Goal: Task Accomplishment & Management: Use online tool/utility

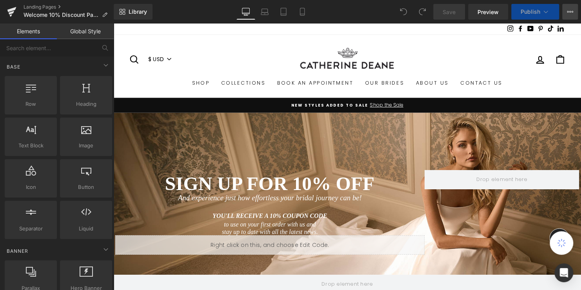
click at [567, 13] on icon at bounding box center [570, 12] width 6 height 6
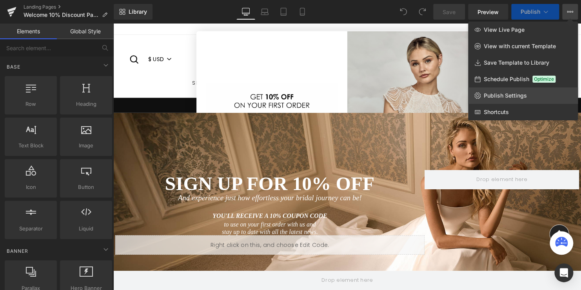
click at [512, 93] on span "Publish Settings" at bounding box center [505, 95] width 43 height 7
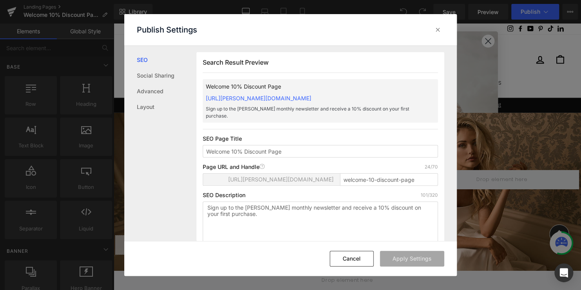
click at [285, 180] on span "[URL][PERSON_NAME][DOMAIN_NAME]" at bounding box center [280, 179] width 105 height 6
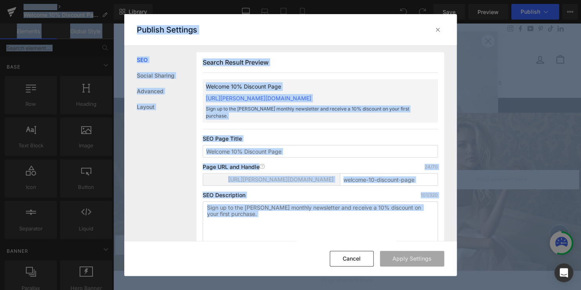
click at [317, 170] on div "Page URL and Handle Page URL Address 24/70 [URL][PERSON_NAME][DOMAIN_NAME] welc…" at bounding box center [320, 178] width 235 height 28
click at [301, 178] on span "[URL][PERSON_NAME][DOMAIN_NAME]" at bounding box center [280, 179] width 105 height 6
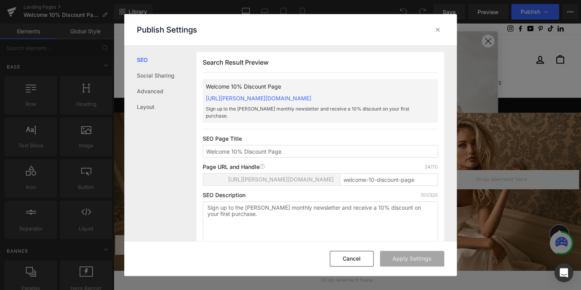
drag, startPoint x: 330, startPoint y: 178, endPoint x: 194, endPoint y: 178, distance: 136.8
click at [194, 178] on div "SEO Social Sharing Advanced Layout Search Result Preview Welcome 10% Discount P…" at bounding box center [290, 143] width 332 height 195
drag, startPoint x: 194, startPoint y: 178, endPoint x: 229, endPoint y: 178, distance: 35.7
click at [229, 178] on span "[URL][PERSON_NAME][DOMAIN_NAME]" at bounding box center [280, 179] width 105 height 6
click at [268, 177] on span "[URL][PERSON_NAME][DOMAIN_NAME]" at bounding box center [280, 179] width 105 height 6
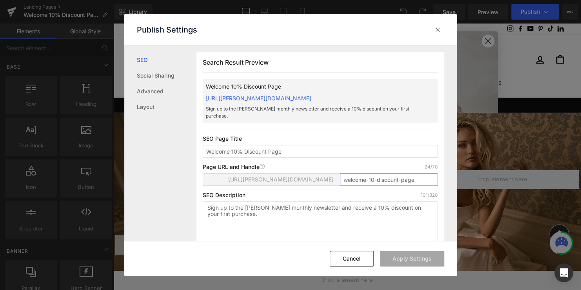
drag, startPoint x: 341, startPoint y: 174, endPoint x: 330, endPoint y: 178, distance: 12.0
click at [341, 174] on input "welcome-10-discount-page" at bounding box center [389, 179] width 98 height 13
click at [333, 176] on div "[URL][PERSON_NAME][DOMAIN_NAME]" at bounding box center [271, 180] width 131 height 12
drag, startPoint x: 333, startPoint y: 178, endPoint x: 205, endPoint y: 183, distance: 128.2
click at [205, 183] on div "[URL][PERSON_NAME][DOMAIN_NAME]" at bounding box center [271, 179] width 137 height 13
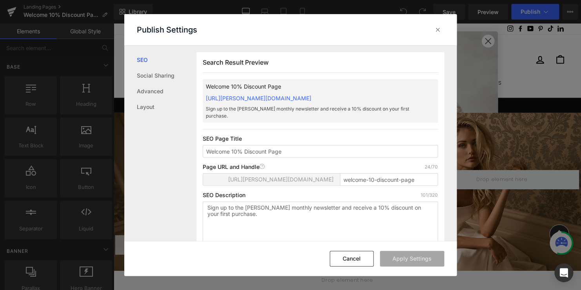
drag, startPoint x: 205, startPoint y: 183, endPoint x: 243, endPoint y: 178, distance: 39.1
click at [243, 178] on span "[URL][PERSON_NAME][DOMAIN_NAME]" at bounding box center [280, 179] width 105 height 6
click at [327, 178] on span "[URL][PERSON_NAME][DOMAIN_NAME]" at bounding box center [280, 179] width 105 height 6
click at [333, 179] on div "[URL][PERSON_NAME][DOMAIN_NAME]" at bounding box center [271, 180] width 131 height 12
click at [328, 178] on span "[URL][PERSON_NAME][DOMAIN_NAME]" at bounding box center [280, 179] width 105 height 6
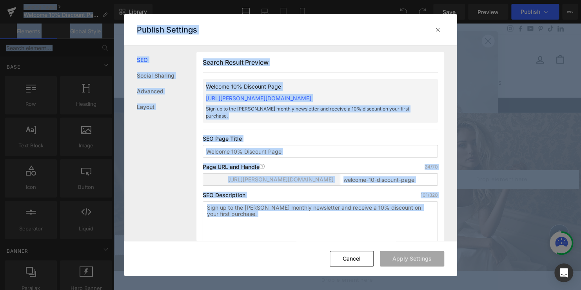
click at [325, 178] on span "[URL][PERSON_NAME][DOMAIN_NAME]" at bounding box center [280, 179] width 105 height 6
click at [329, 181] on span "[URL][PERSON_NAME][DOMAIN_NAME]" at bounding box center [280, 179] width 105 height 6
drag, startPoint x: 333, startPoint y: 179, endPoint x: 206, endPoint y: 179, distance: 126.6
click at [206, 179] on div "[URL][PERSON_NAME][DOMAIN_NAME]" at bounding box center [271, 180] width 131 height 12
drag, startPoint x: 206, startPoint y: 179, endPoint x: 218, endPoint y: 179, distance: 11.8
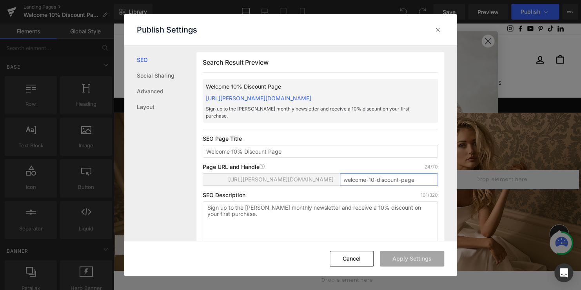
drag, startPoint x: 405, startPoint y: 181, endPoint x: 334, endPoint y: 181, distance: 70.6
click at [334, 181] on div "[URL][PERSON_NAME][DOMAIN_NAME] welcome-10-discount-page" at bounding box center [320, 182] width 235 height 19
